Goal: Transaction & Acquisition: Purchase product/service

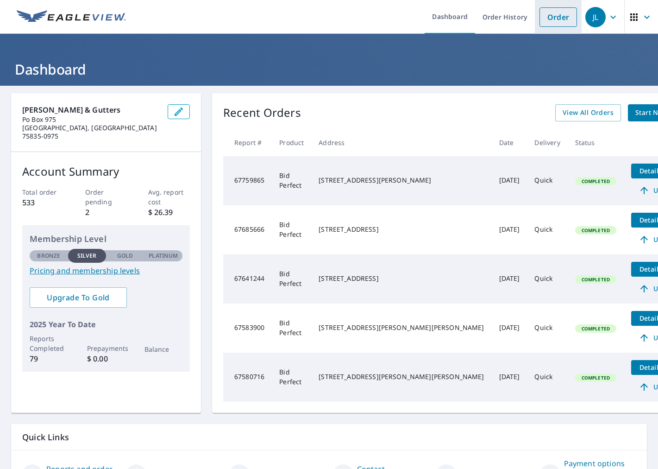
click at [555, 17] on link "Order" at bounding box center [559, 16] width 38 height 19
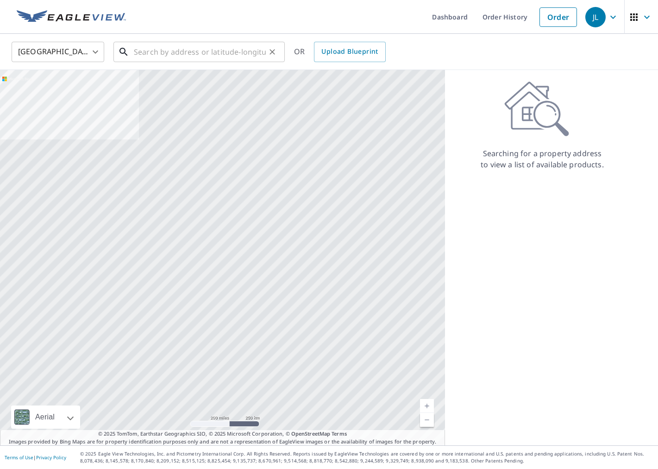
click at [168, 57] on input "text" at bounding box center [200, 52] width 132 height 26
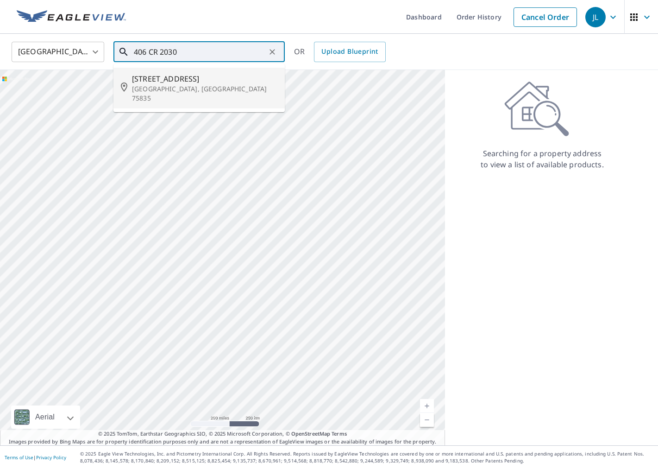
click at [153, 91] on p "[GEOGRAPHIC_DATA], [GEOGRAPHIC_DATA] 75835" at bounding box center [204, 93] width 145 height 19
type input "[STREET_ADDRESS][PERSON_NAME]"
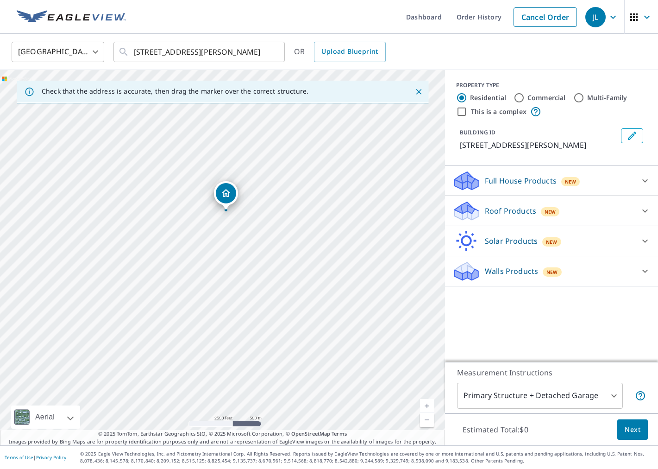
drag, startPoint x: 267, startPoint y: 276, endPoint x: 261, endPoint y: 217, distance: 59.5
click at [261, 217] on div "[STREET_ADDRESS][PERSON_NAME]" at bounding box center [222, 257] width 445 height 375
click at [579, 210] on div "Roof Products New" at bounding box center [543, 211] width 182 height 22
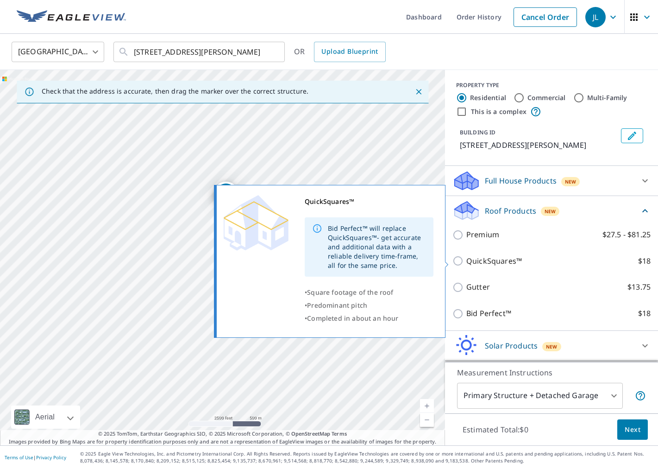
click at [467, 262] on p "QuickSquares™" at bounding box center [494, 261] width 56 height 12
click at [466, 262] on input "QuickSquares™ $18" at bounding box center [459, 260] width 14 height 11
checkbox input "true"
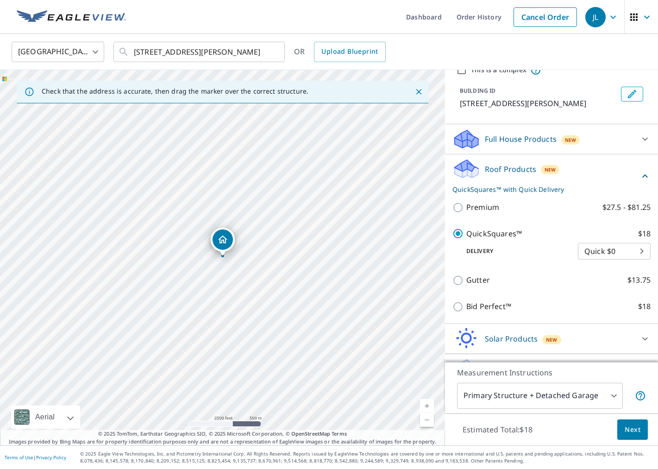
scroll to position [65, 0]
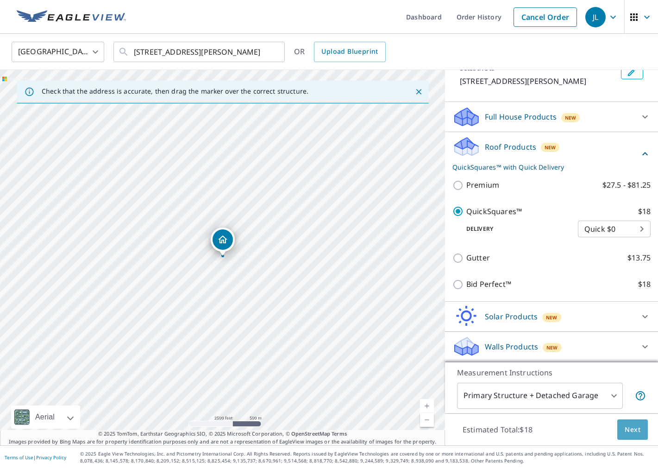
click at [638, 430] on span "Next" at bounding box center [633, 430] width 16 height 12
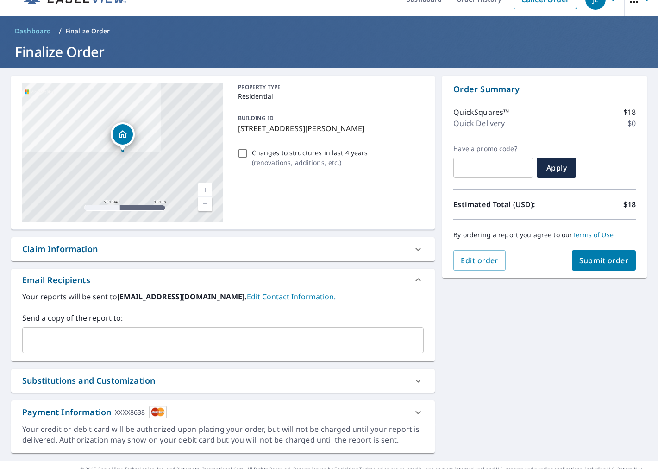
scroll to position [33, 0]
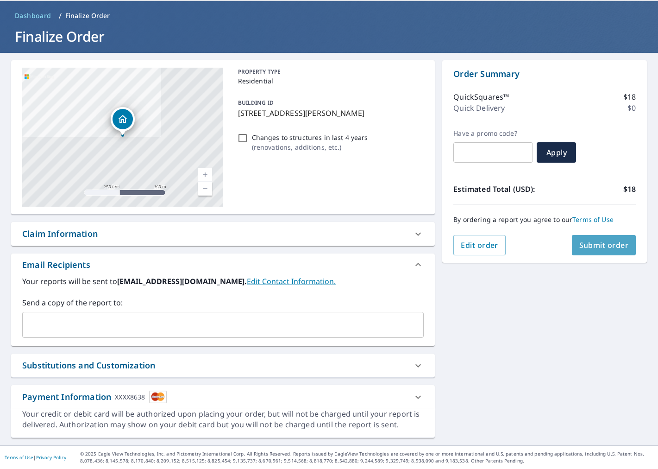
click at [602, 246] on span "Submit order" at bounding box center [604, 245] width 50 height 10
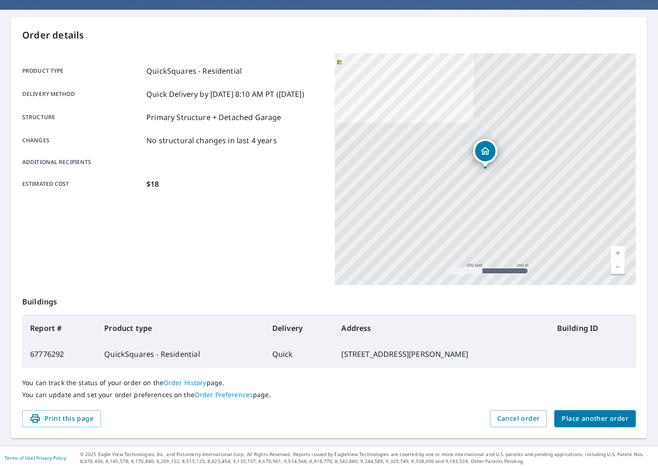
scroll to position [75, 0]
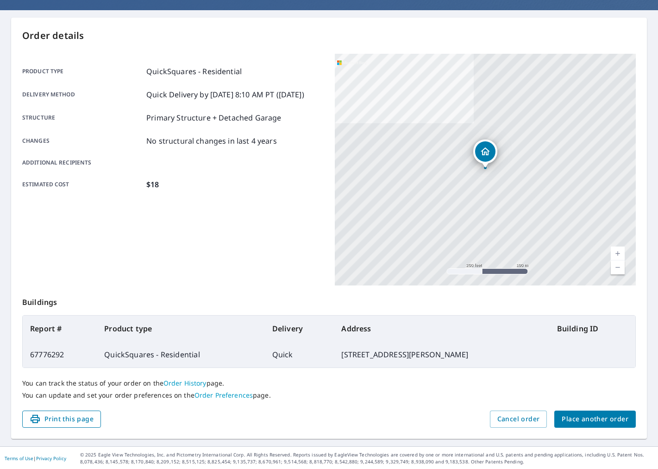
click at [93, 417] on button "Print this page" at bounding box center [61, 418] width 79 height 17
